Goal: Information Seeking & Learning: Check status

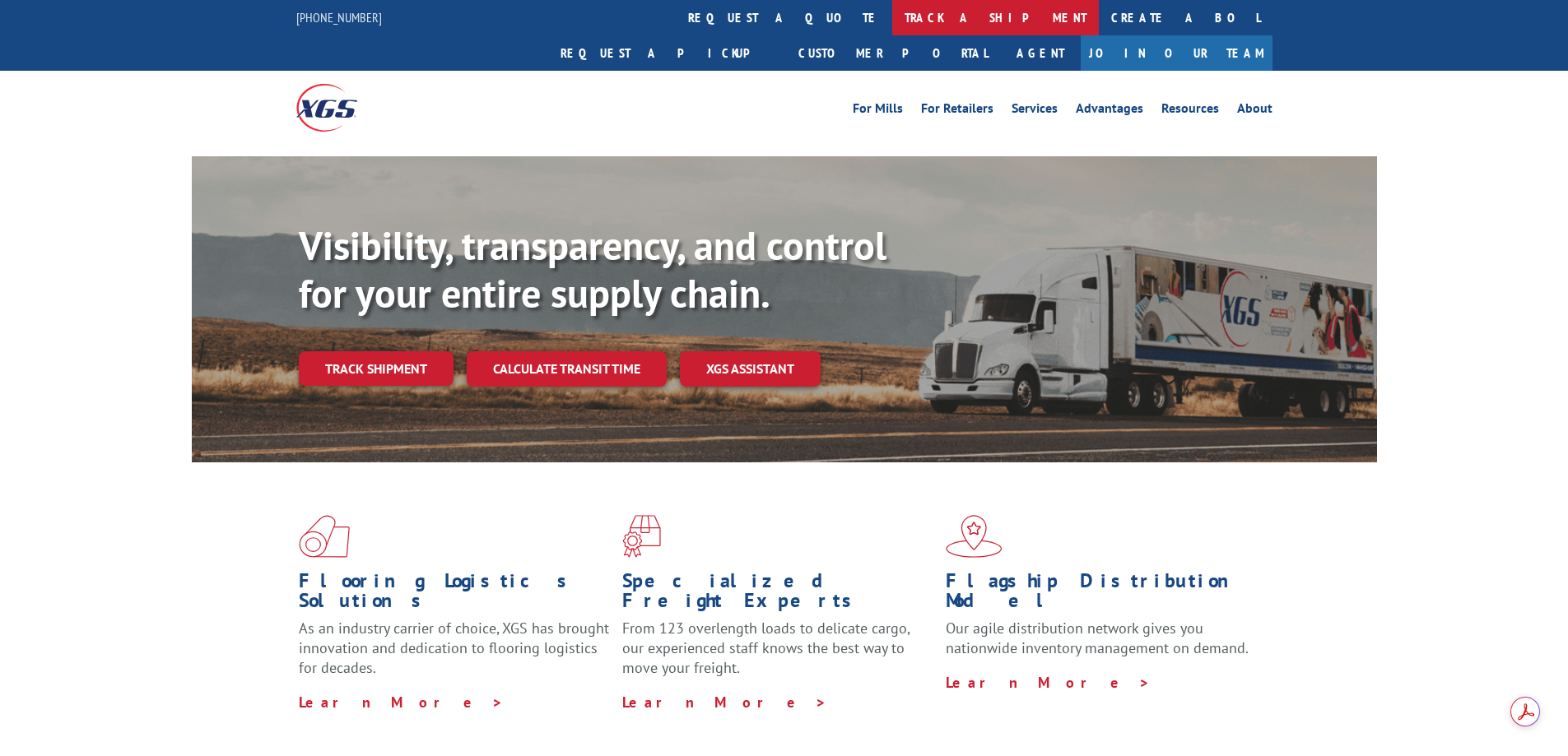
click at [892, 19] on link "track a shipment" at bounding box center [995, 17] width 206 height 35
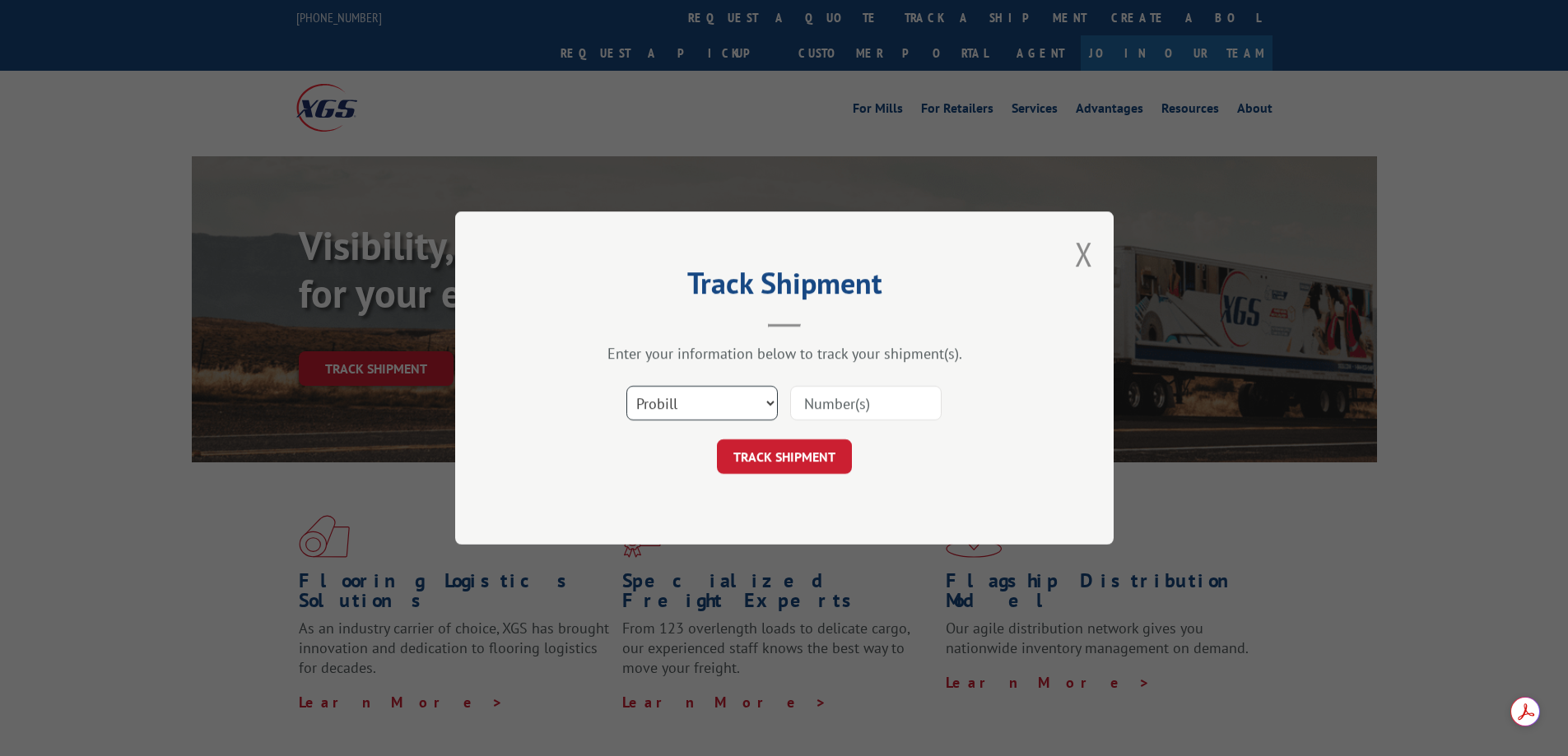
click at [679, 409] on select "Select category... Probill BOL PO" at bounding box center [701, 403] width 152 height 34
select select "bol"
click at [626, 386] on select "Select category... Probill BOL PO" at bounding box center [701, 403] width 152 height 34
click at [824, 391] on input at bounding box center [866, 403] width 152 height 34
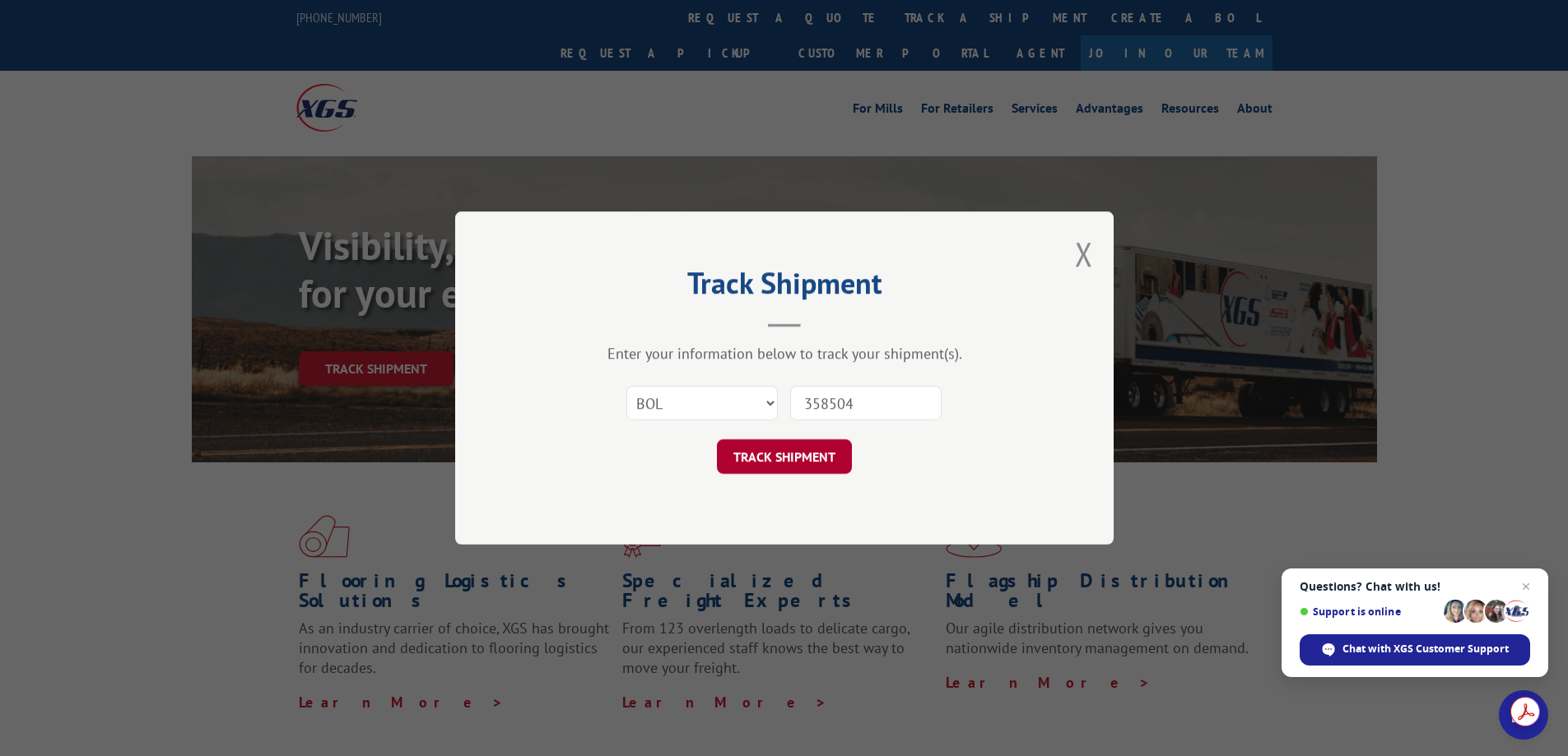
type input "358504"
click at [779, 464] on button "TRACK SHIPMENT" at bounding box center [784, 456] width 135 height 34
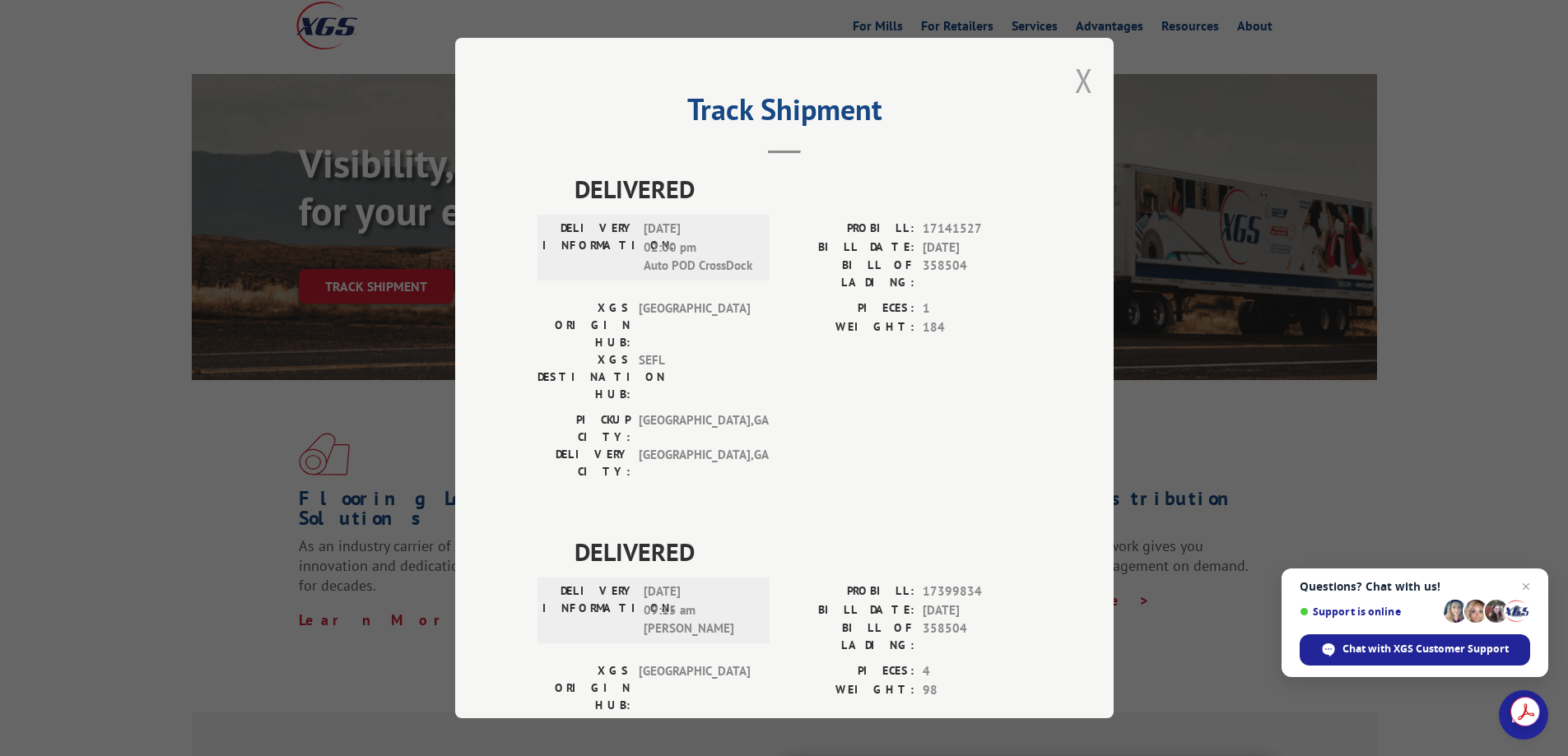
click at [1081, 87] on button "Close modal" at bounding box center [1083, 80] width 18 height 44
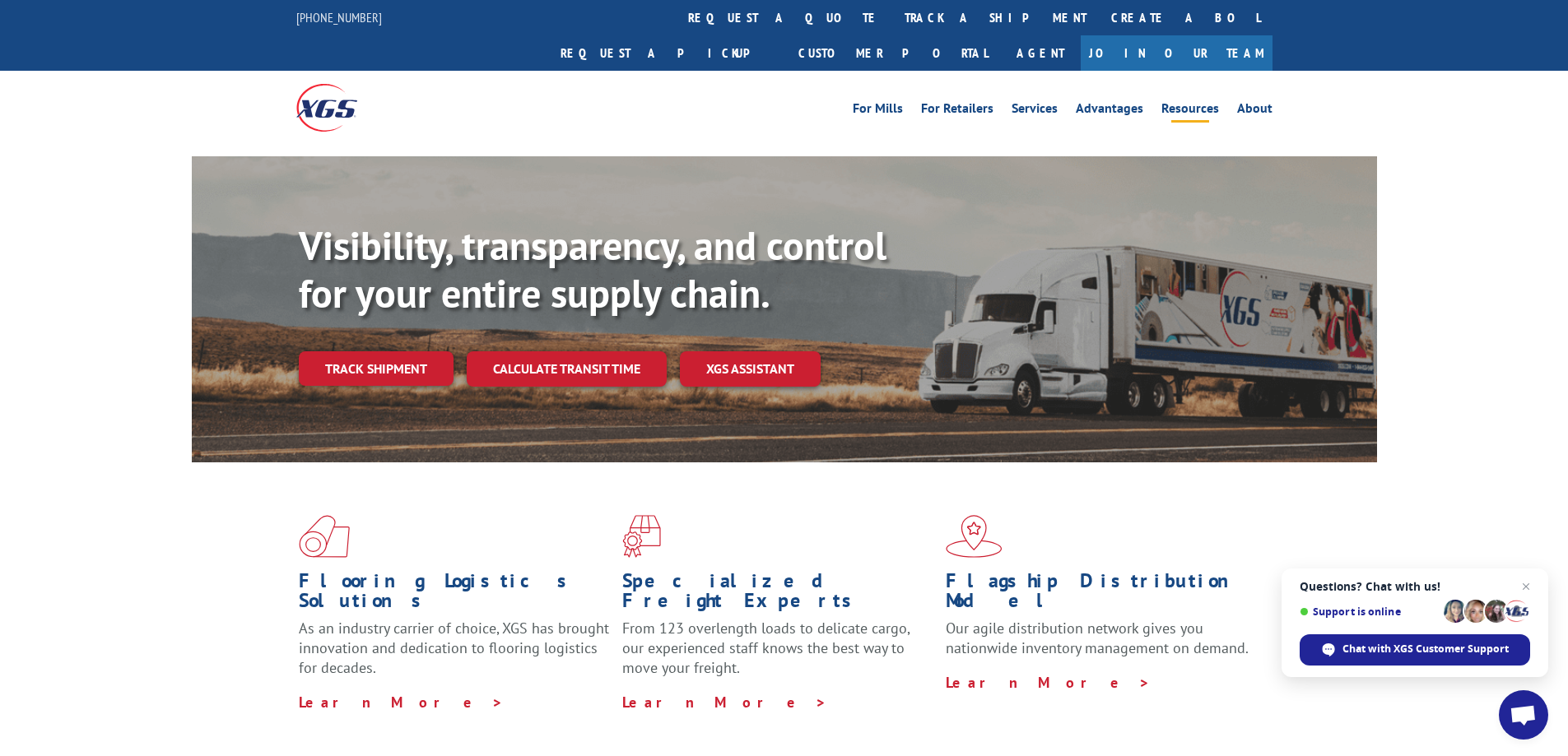
click at [1163, 102] on link "Resources" at bounding box center [1190, 111] width 57 height 18
